Goal: Find contact information: Find contact information

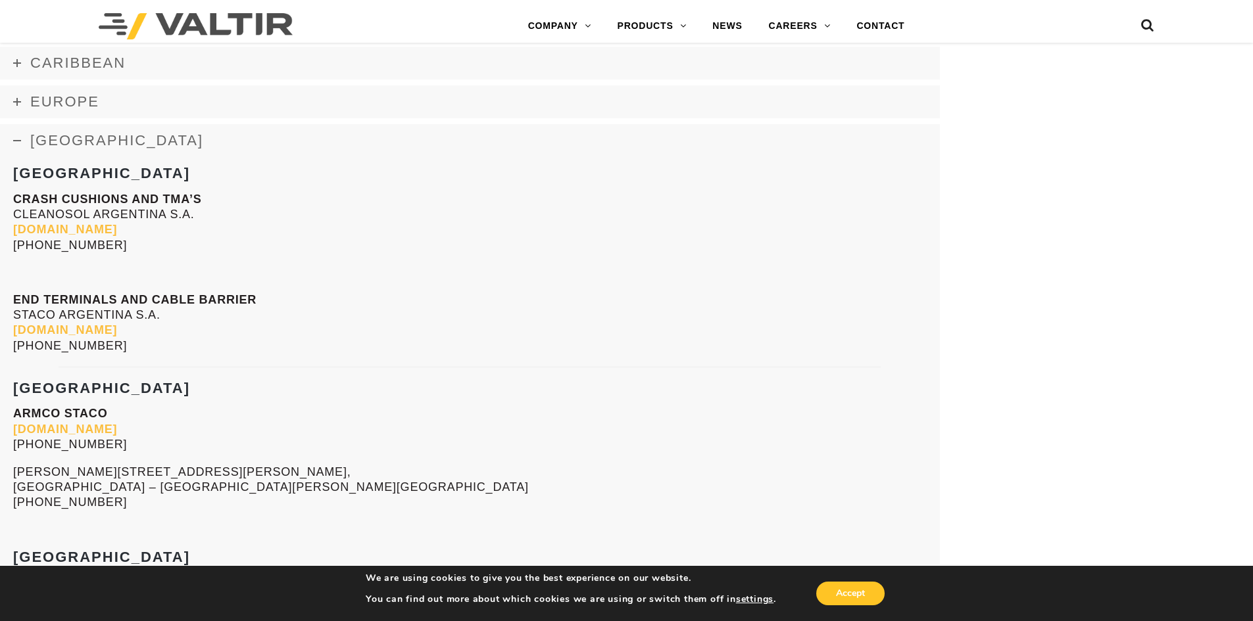
click at [15, 141] on icon at bounding box center [17, 141] width 8 height 8
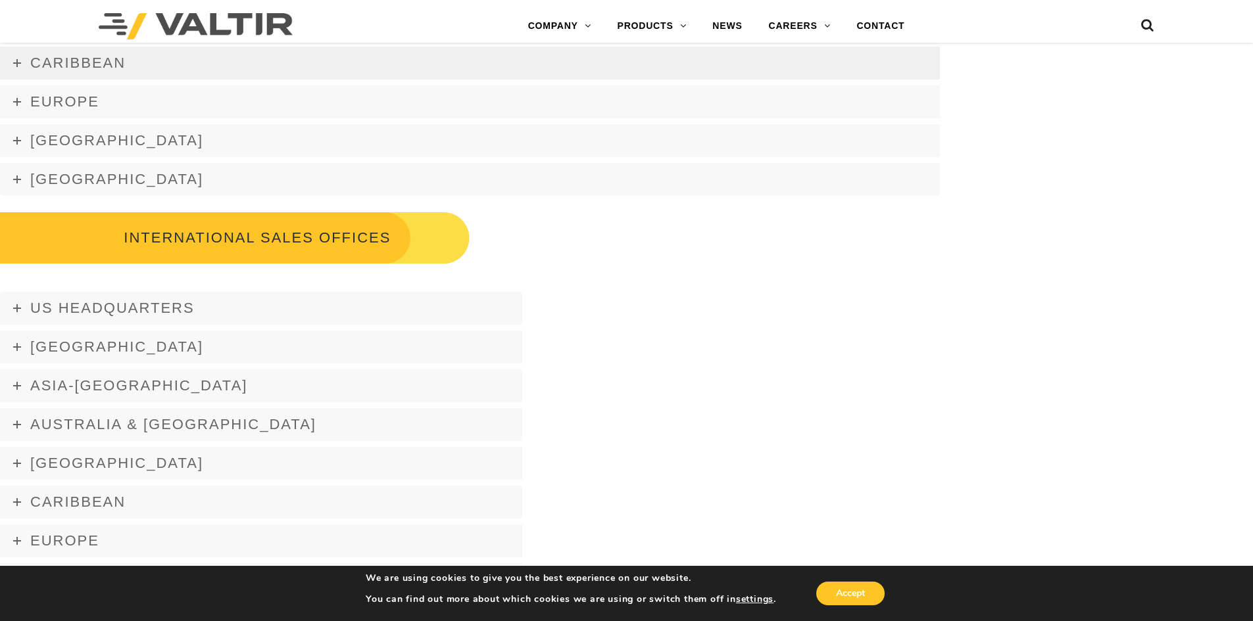
click at [24, 72] on link "Caribbean" at bounding box center [470, 63] width 940 height 33
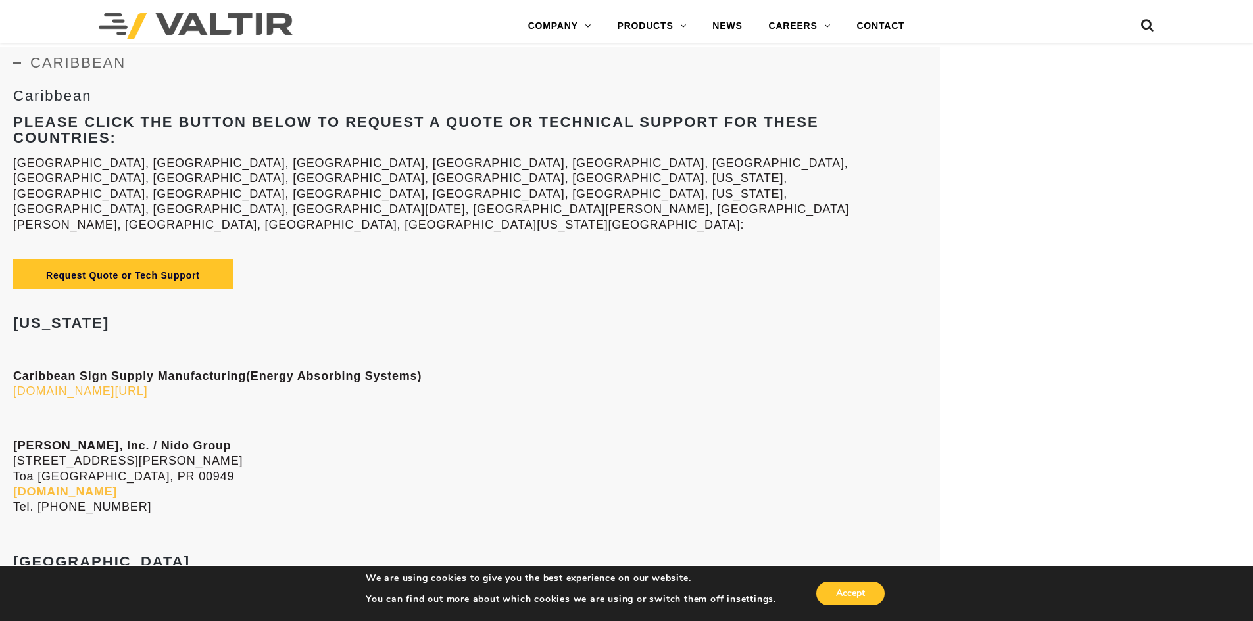
click at [109, 385] on link "[DOMAIN_NAME][URL]" at bounding box center [80, 391] width 134 height 13
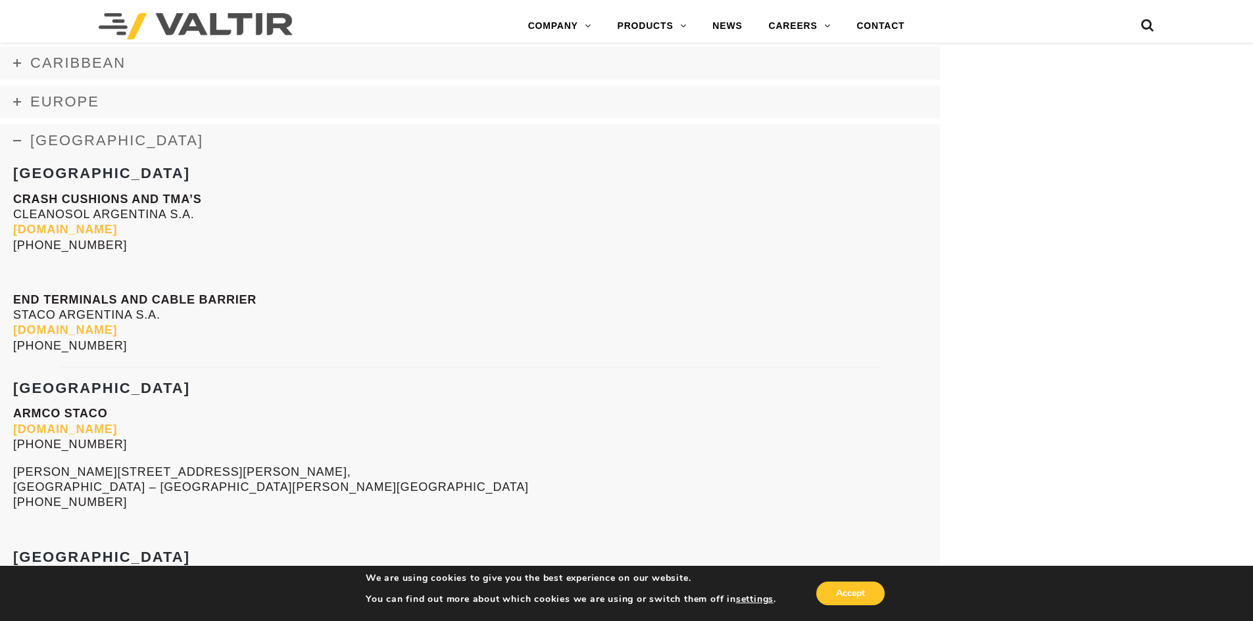
click at [28, 138] on link "[GEOGRAPHIC_DATA]" at bounding box center [470, 140] width 940 height 33
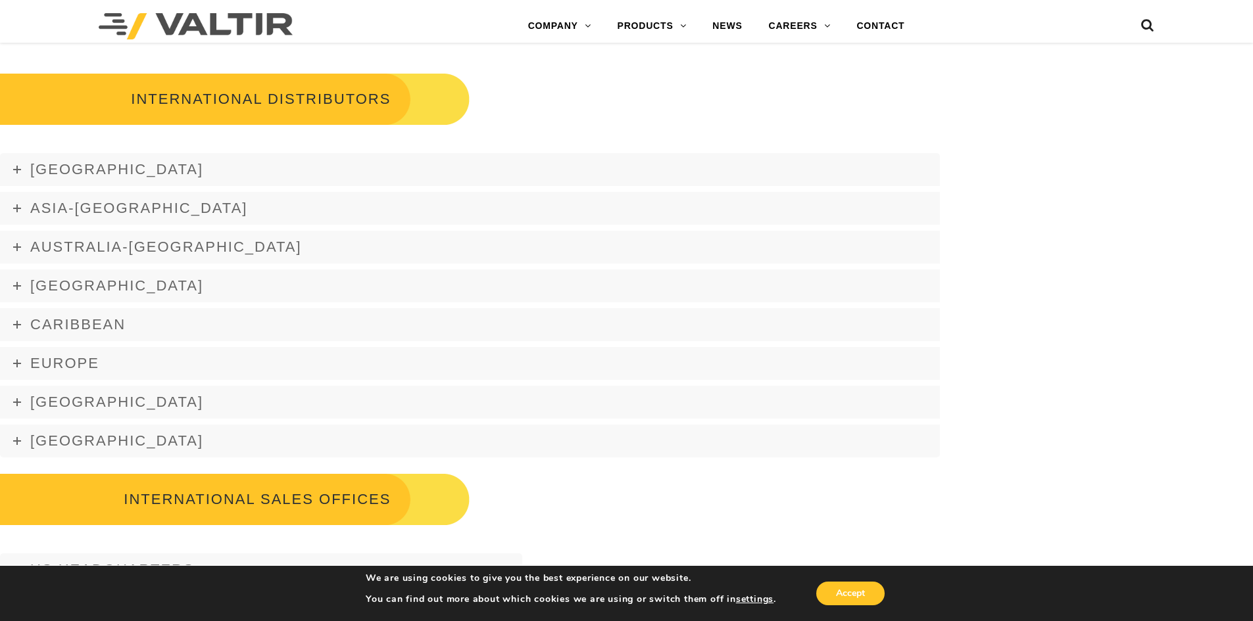
scroll to position [1784, 0]
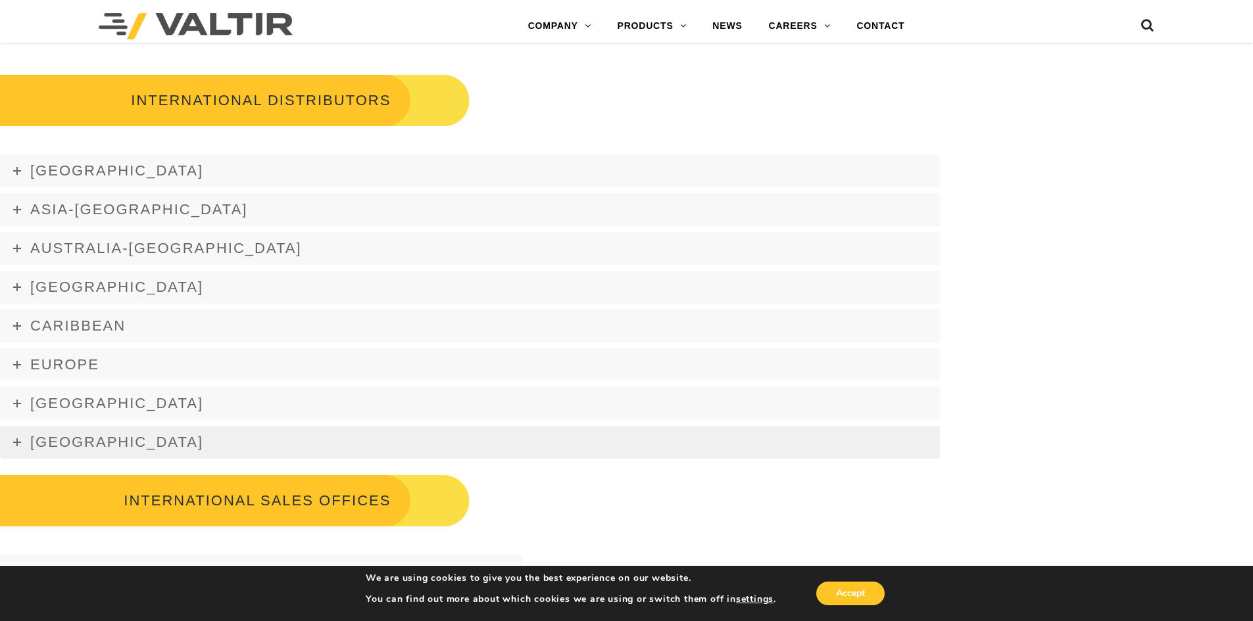
click at [49, 441] on span "[GEOGRAPHIC_DATA]" at bounding box center [116, 442] width 173 height 16
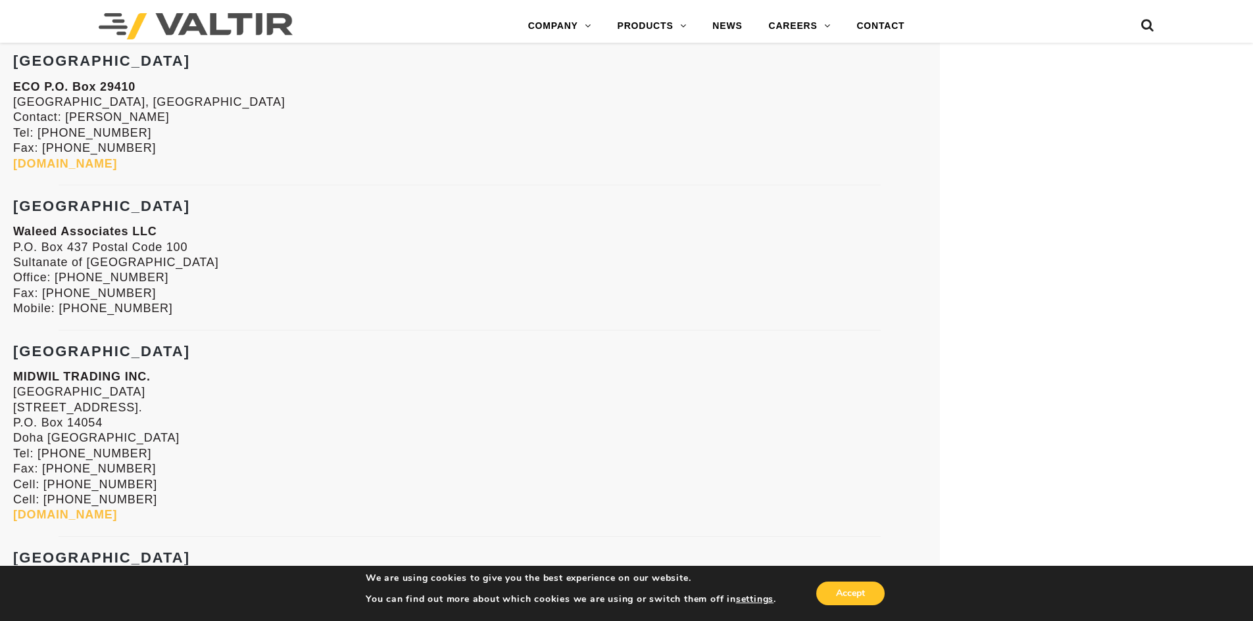
scroll to position [2968, 0]
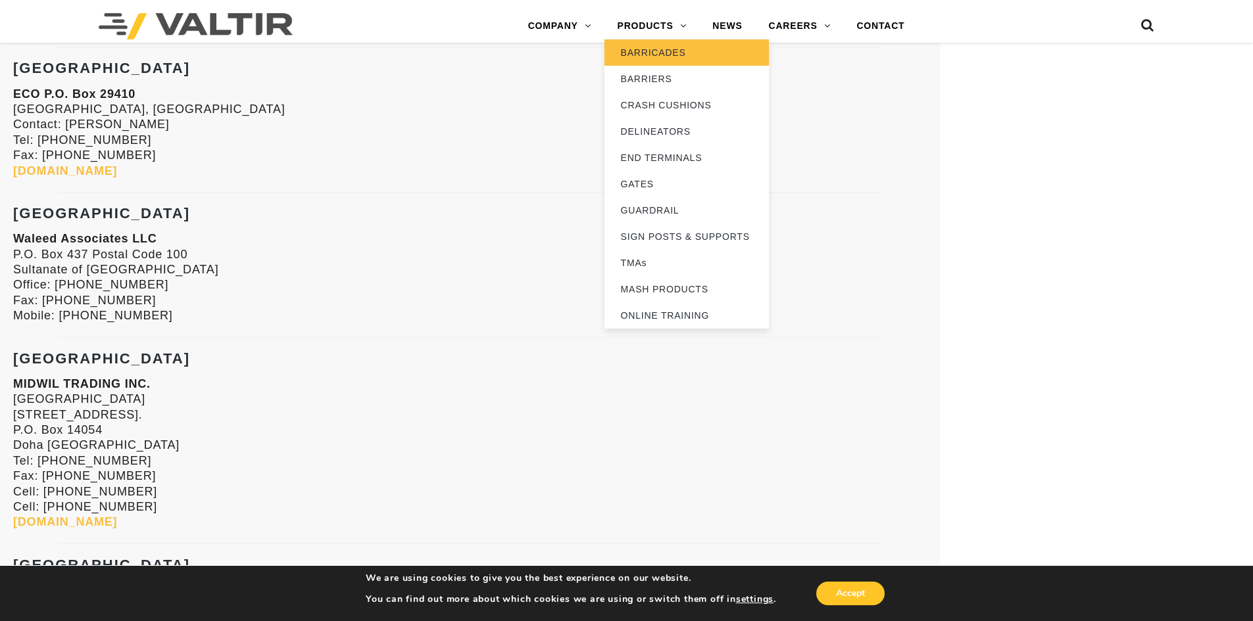
click at [648, 53] on link "BARRICADES" at bounding box center [686, 52] width 164 height 26
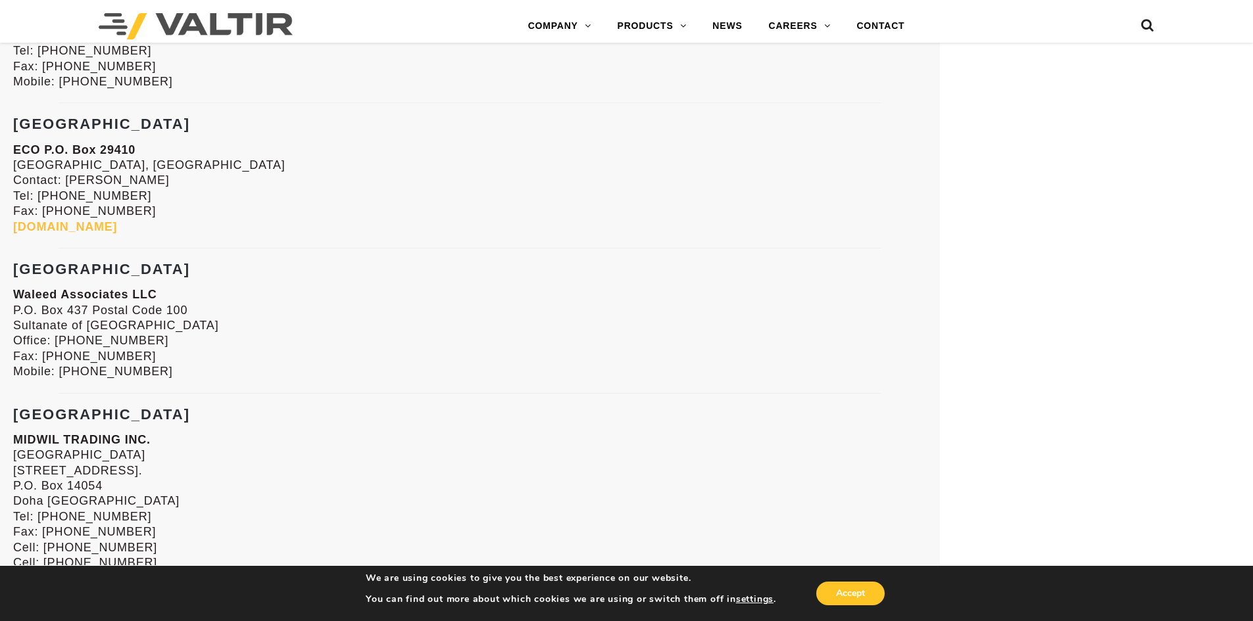
scroll to position [2902, 0]
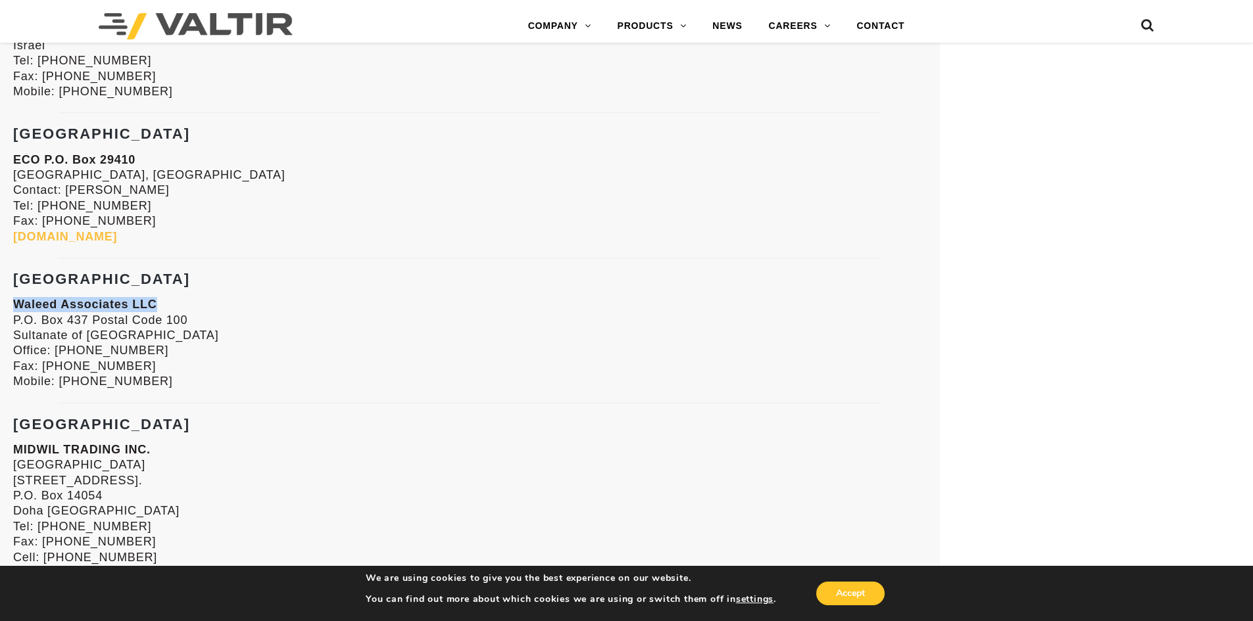
drag, startPoint x: 175, startPoint y: 303, endPoint x: 16, endPoint y: 303, distance: 158.5
click at [16, 303] on p "Waleed Associates LLC P.O. Box 437 Postal Code 100 Sultanate of OMAN Office: +9…" at bounding box center [469, 343] width 913 height 92
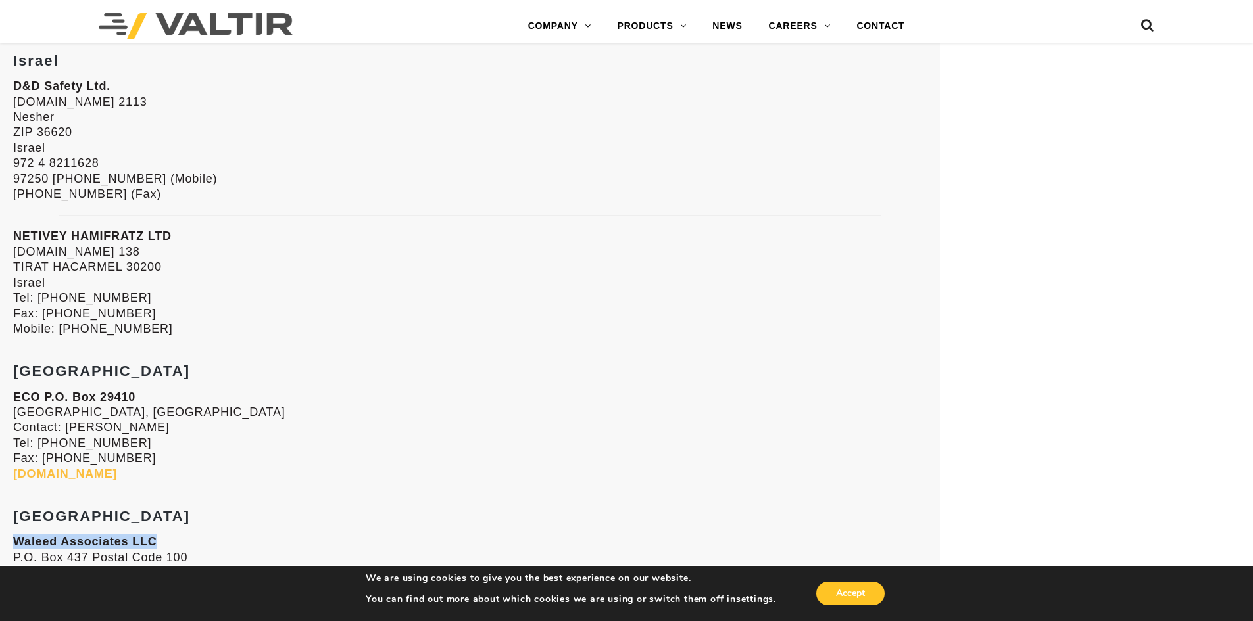
scroll to position [2639, 0]
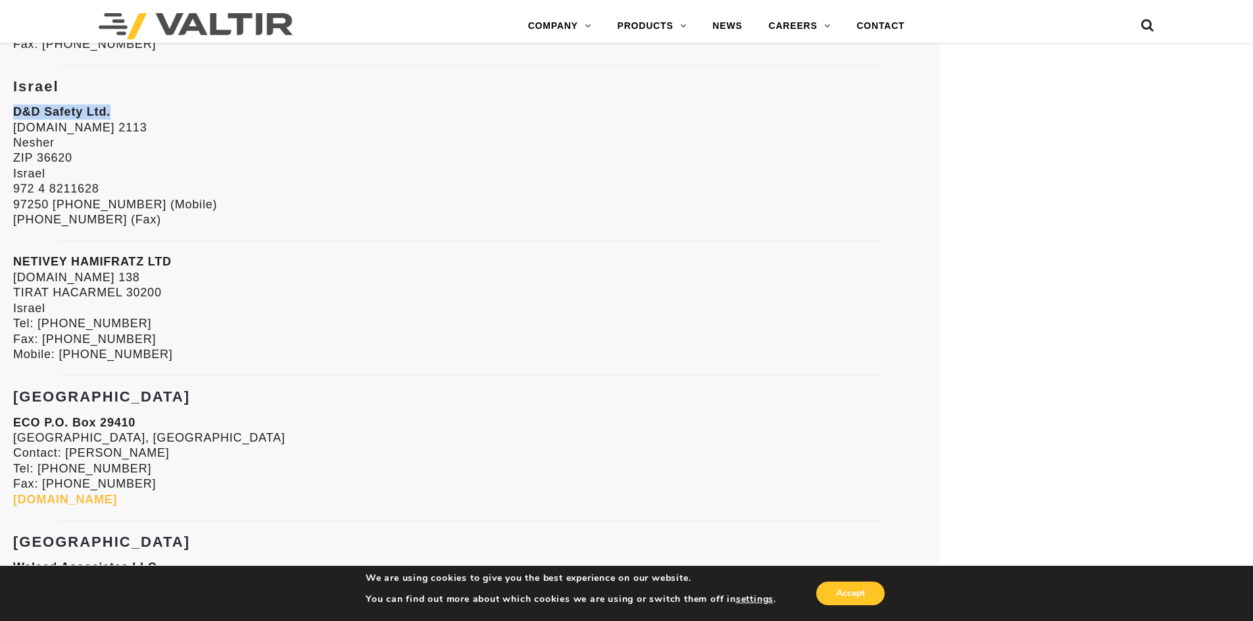
drag, startPoint x: 15, startPoint y: 109, endPoint x: 144, endPoint y: 68, distance: 135.0
click at [119, 100] on div "Bahrain Al Ala Trading Group W.L.L. B-892, R-213, Manama 302 P.O. Box 5149 Mana…" at bounding box center [469, 469] width 913 height 1712
copy strong "D&D Safety Ltd."
click at [246, 155] on p "D&D Safety Ltd. P.O.Box 2113 Nesher ZIP 36620 Israel 972 4 8211628 97250 775015…" at bounding box center [469, 166] width 913 height 123
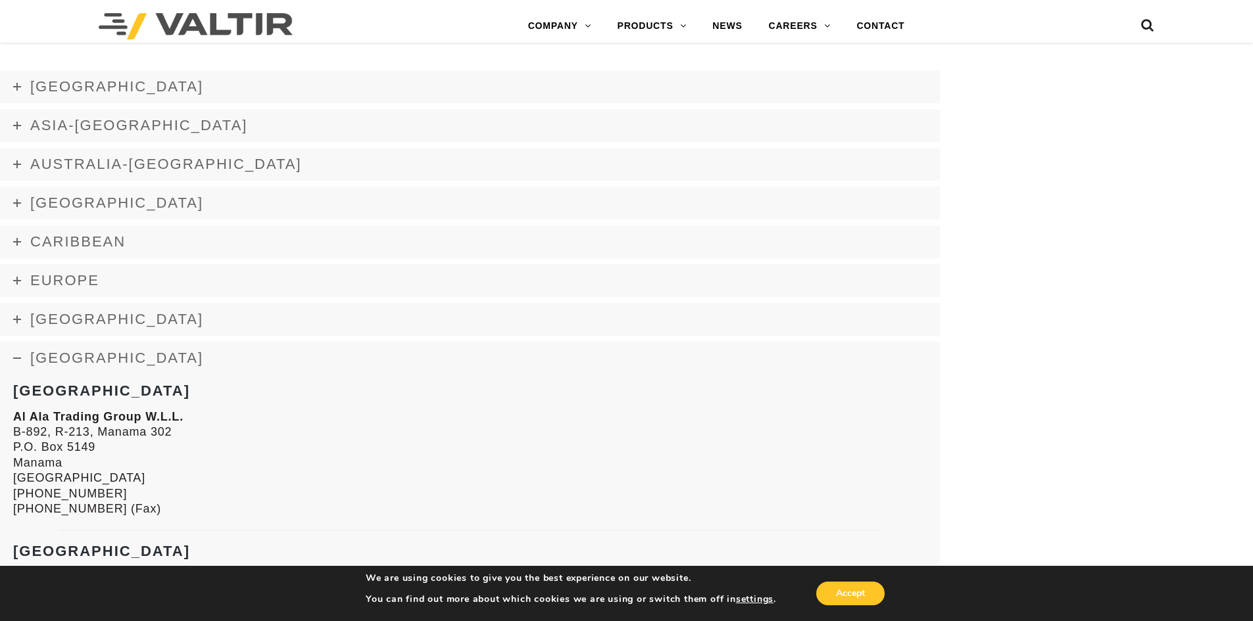
scroll to position [1850, 0]
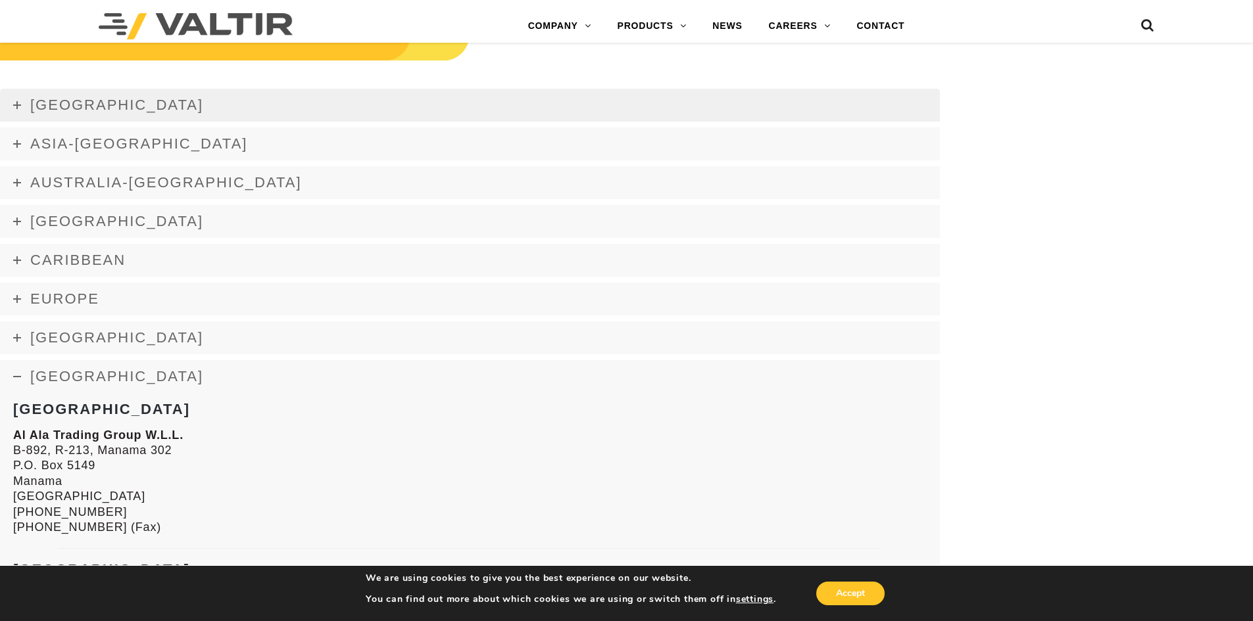
click at [134, 115] on link "[GEOGRAPHIC_DATA]" at bounding box center [470, 105] width 940 height 33
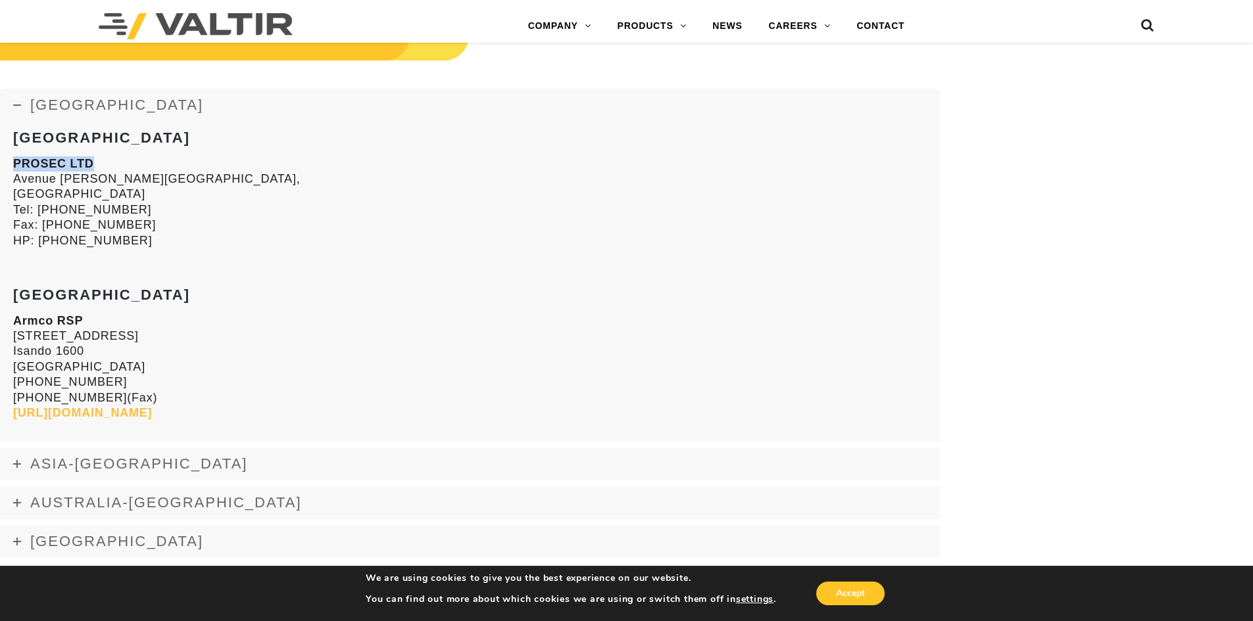
drag, startPoint x: 107, startPoint y: 168, endPoint x: -9, endPoint y: 169, distance: 116.4
copy strong "PROSEC LTD"
